Goal: Information Seeking & Learning: Learn about a topic

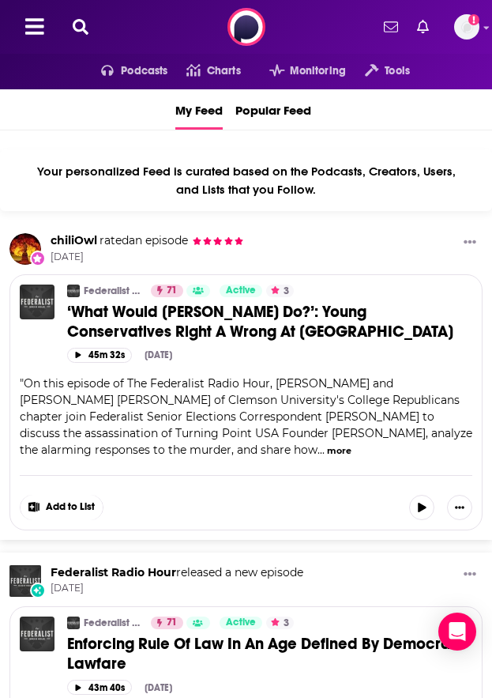
click at [84, 28] on icon at bounding box center [81, 27] width 16 height 16
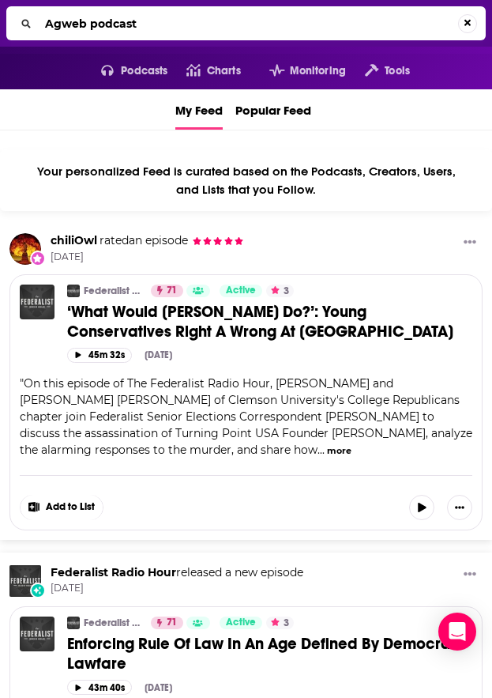
type input "Agweb podcast"
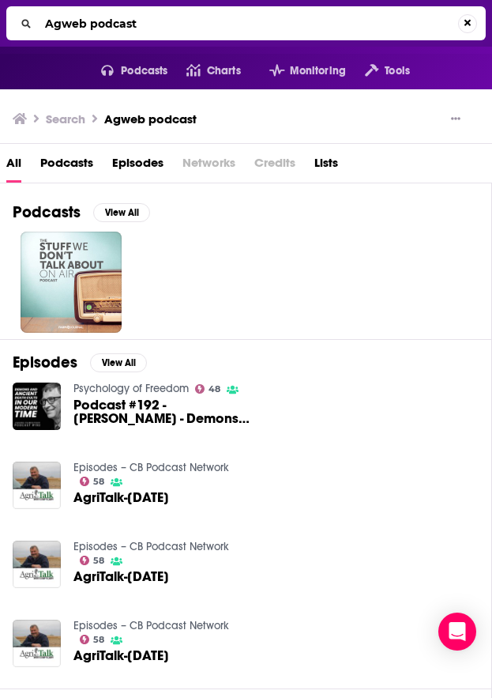
drag, startPoint x: 155, startPoint y: 17, endPoint x: 11, endPoint y: 17, distance: 143.8
click at [13, 17] on div "Agweb podcast" at bounding box center [246, 23] width 480 height 34
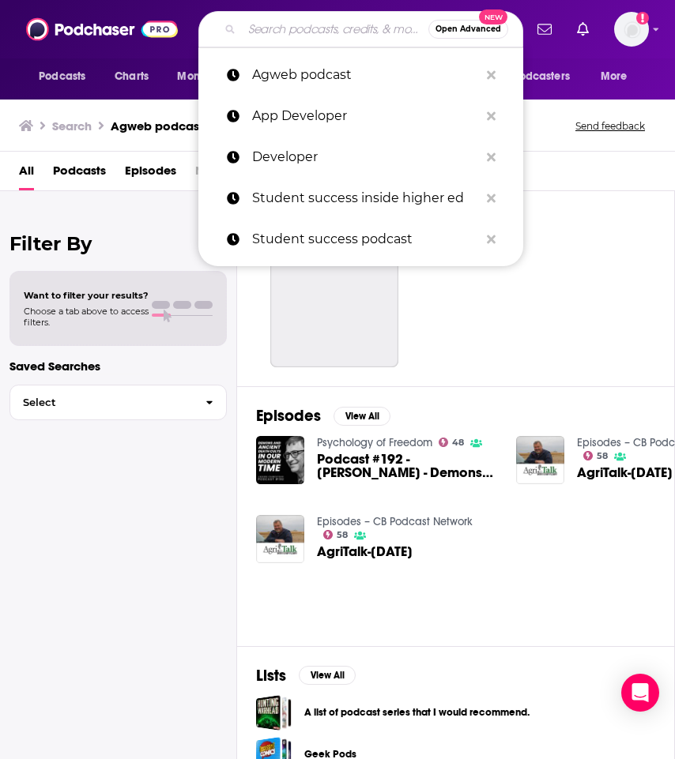
paste input "agritalk"
type input "agritalk"
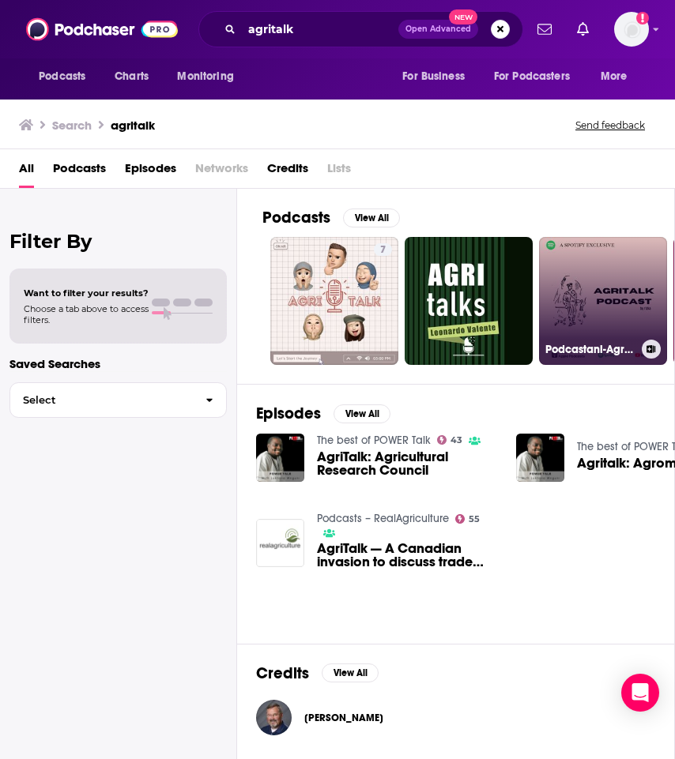
click at [491, 288] on link "Podcastani-Agritalk" at bounding box center [603, 301] width 128 height 128
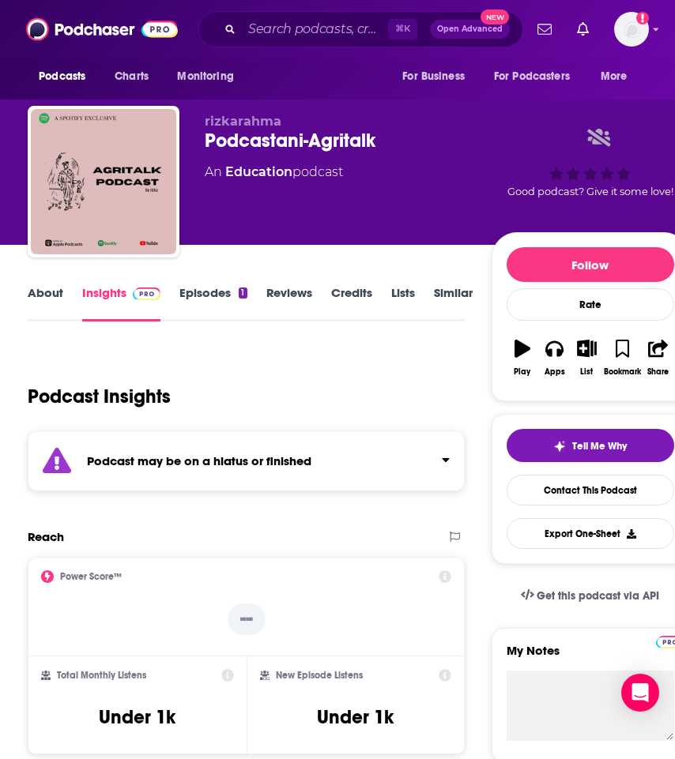
scroll to position [11, 0]
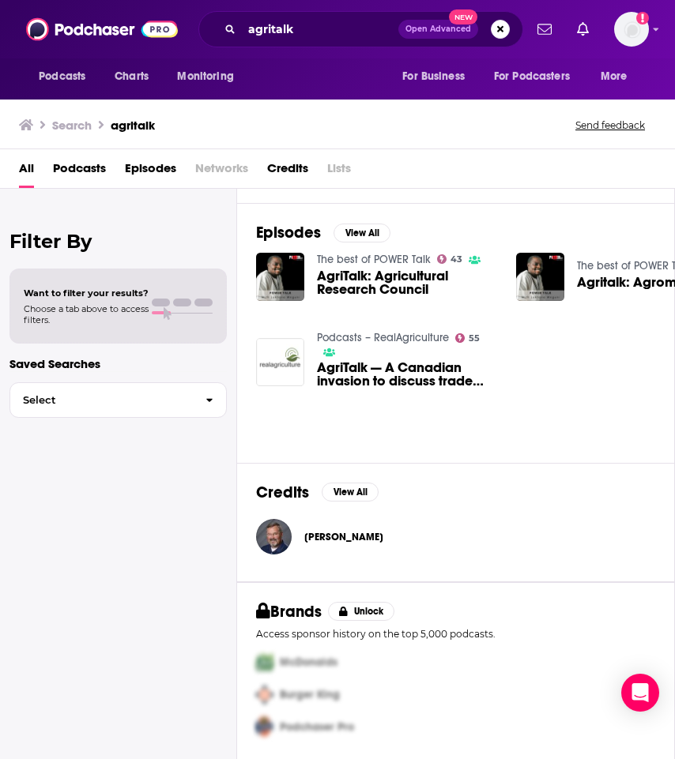
scroll to position [181, 0]
click at [292, 359] on img "AgriTalk — A Canadian invasion to discuss trade breakdown" at bounding box center [280, 362] width 48 height 48
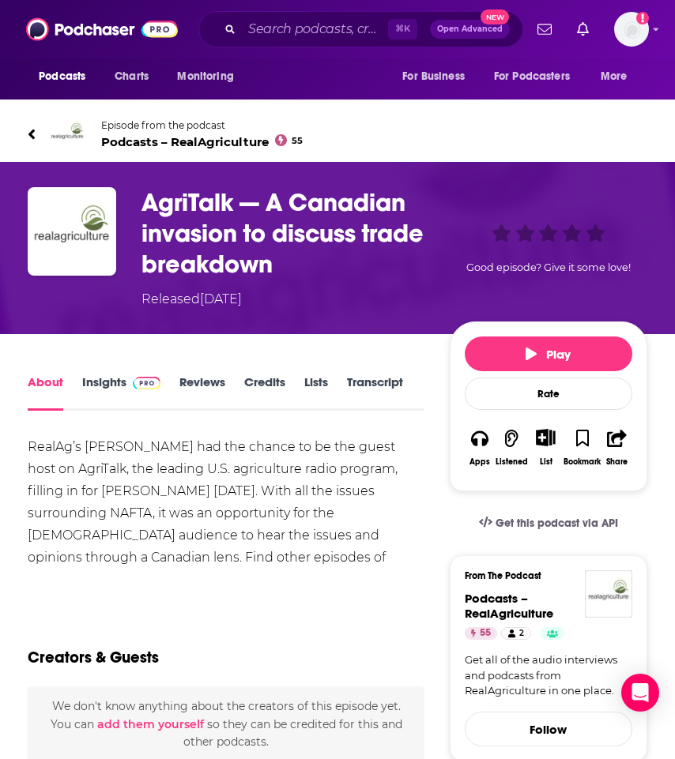
click at [32, 130] on icon at bounding box center [32, 134] width 8 height 16
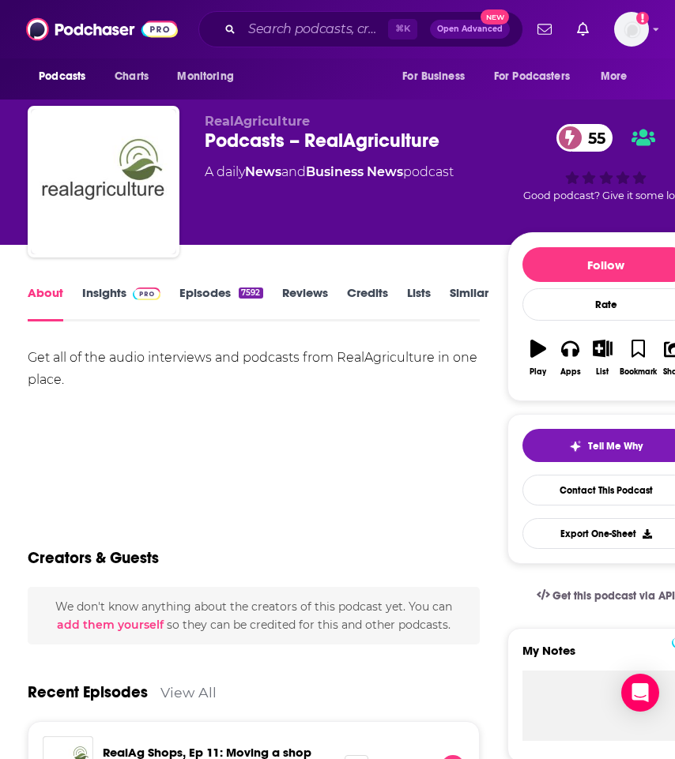
click at [265, 144] on div "Podcasts – RealAgriculture 55" at bounding box center [356, 141] width 302 height 24
click at [300, 41] on input "Search podcasts, credits, & more..." at bounding box center [315, 29] width 146 height 25
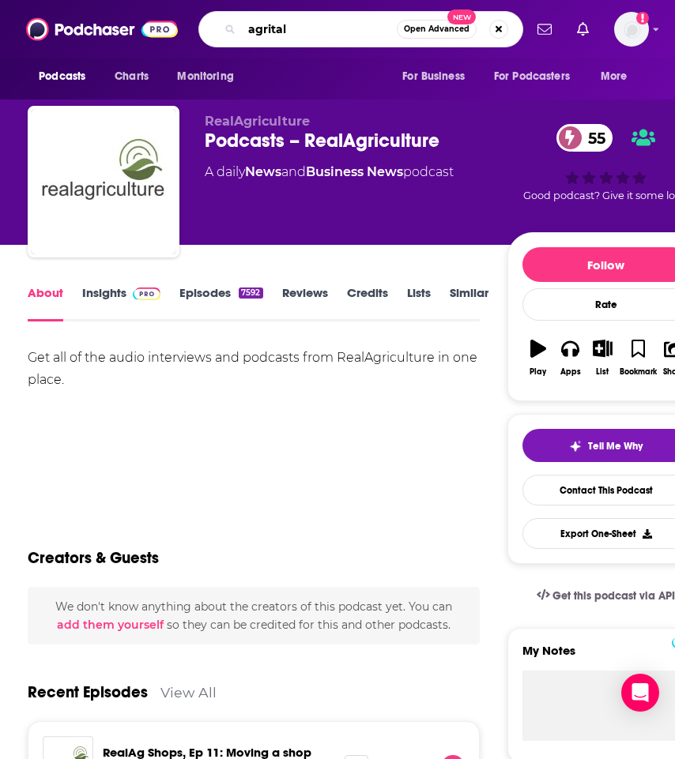
type input "agritalk"
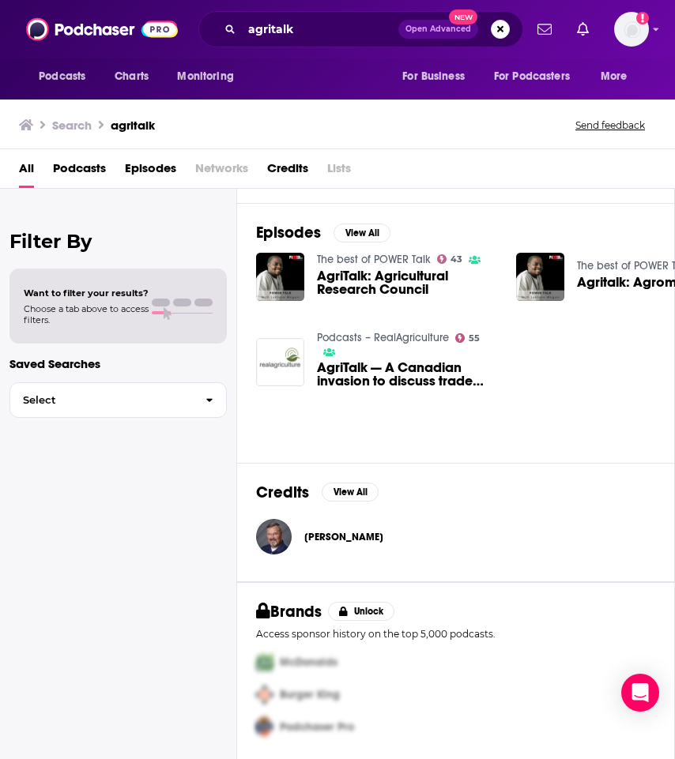
scroll to position [181, 0]
click at [333, 538] on span "[PERSON_NAME]" at bounding box center [343, 537] width 79 height 13
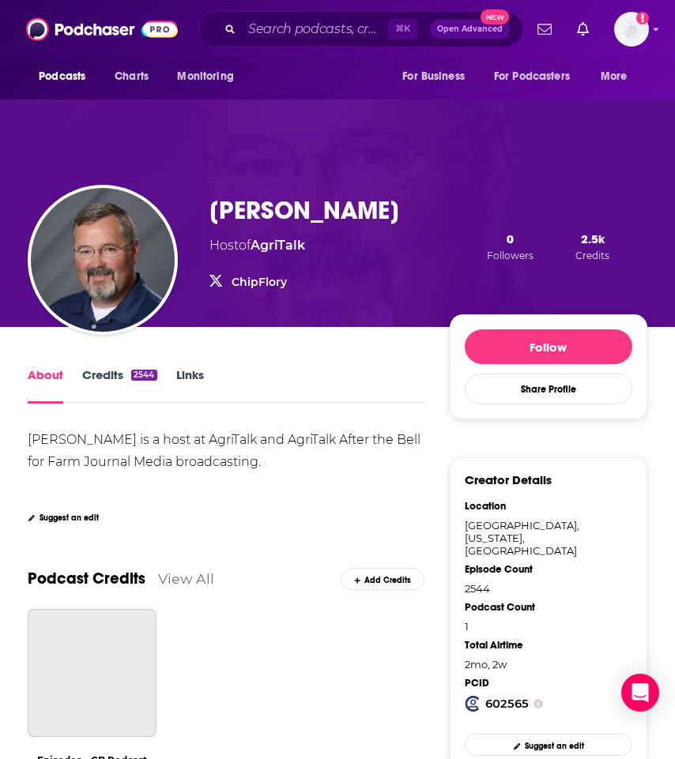
scroll to position [17, 0]
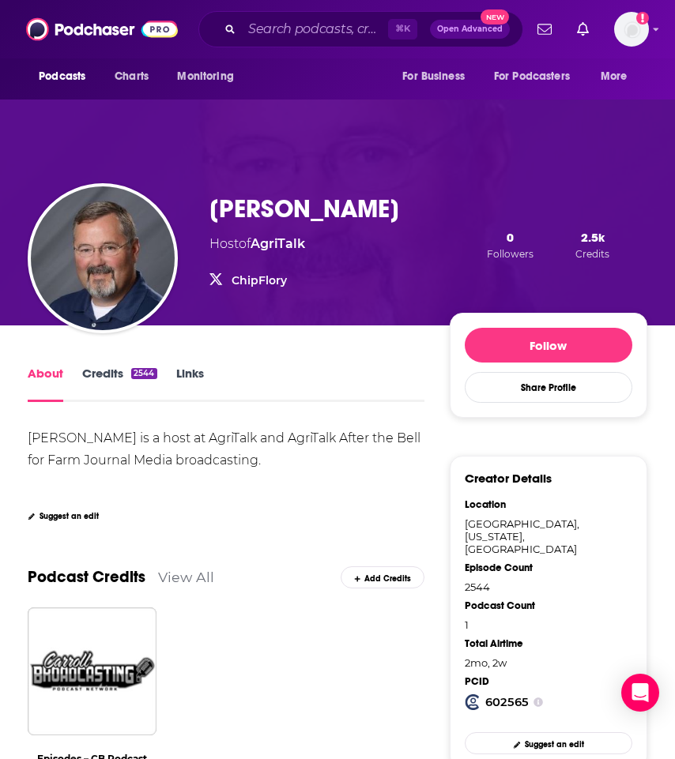
click at [275, 287] on link "ChipFlory" at bounding box center [258, 280] width 55 height 14
